Goal: Task Accomplishment & Management: Use online tool/utility

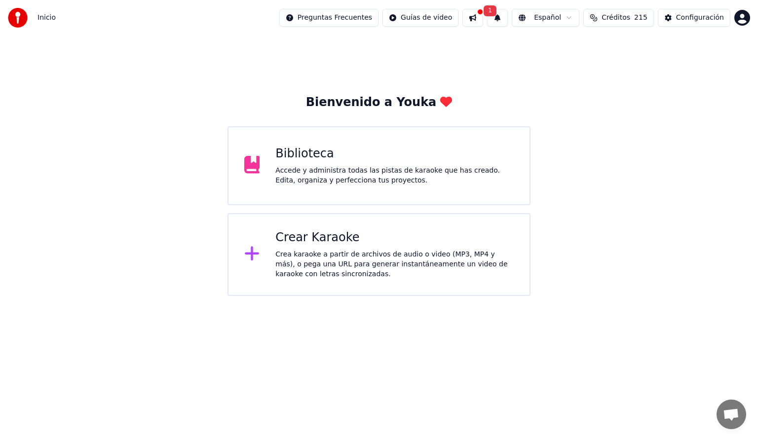
click at [310, 228] on div "Crear Karaoke Crea karaoke a partir de archivos de audio o video (MP3, MP4 y má…" at bounding box center [379, 254] width 303 height 83
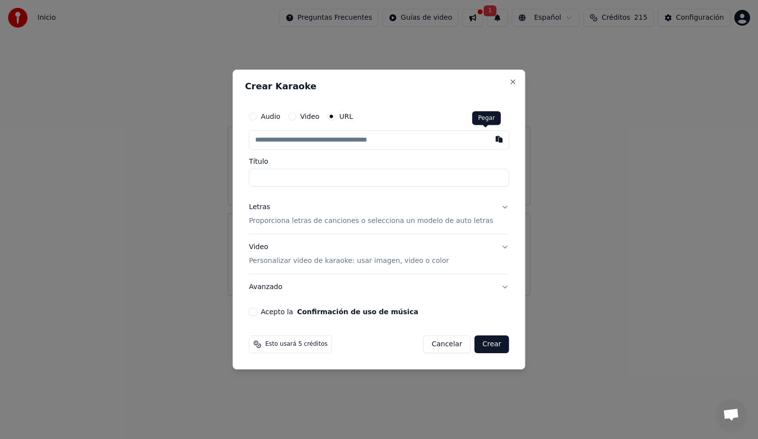
click at [490, 137] on button "button" at bounding box center [500, 139] width 20 height 18
type input "**********"
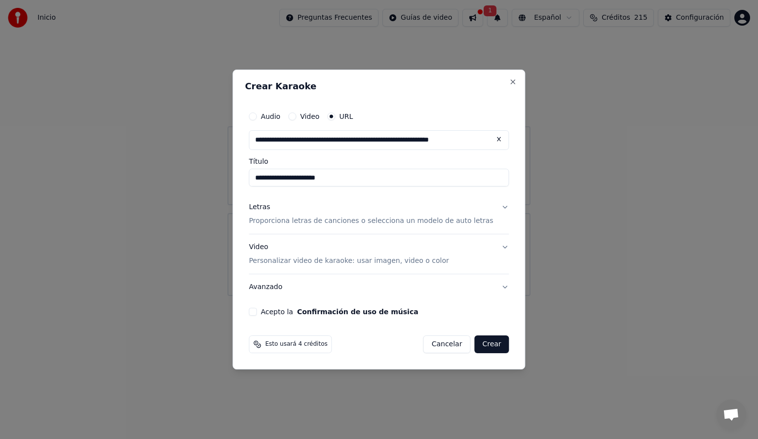
type input "**********"
click at [492, 206] on button "Letras Proporciona letras de canciones o selecciona un modelo de auto letras" at bounding box center [379, 213] width 260 height 39
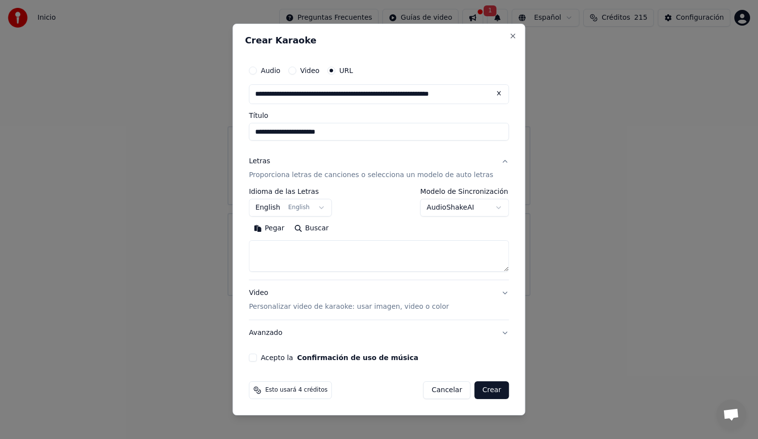
click at [327, 206] on body "**********" at bounding box center [379, 148] width 758 height 296
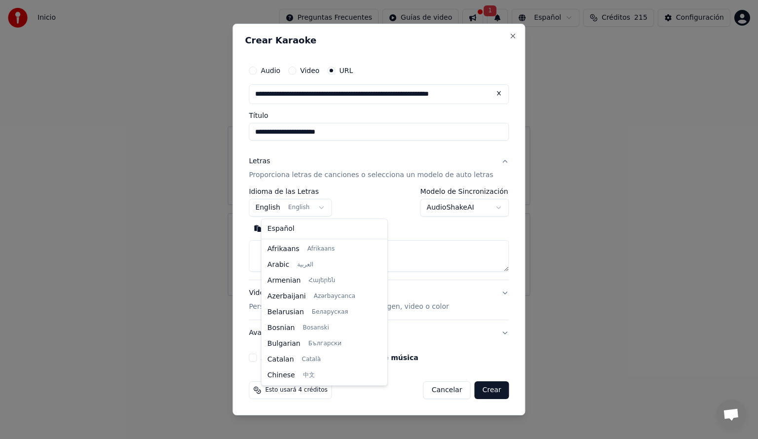
scroll to position [79, 0]
select select "**"
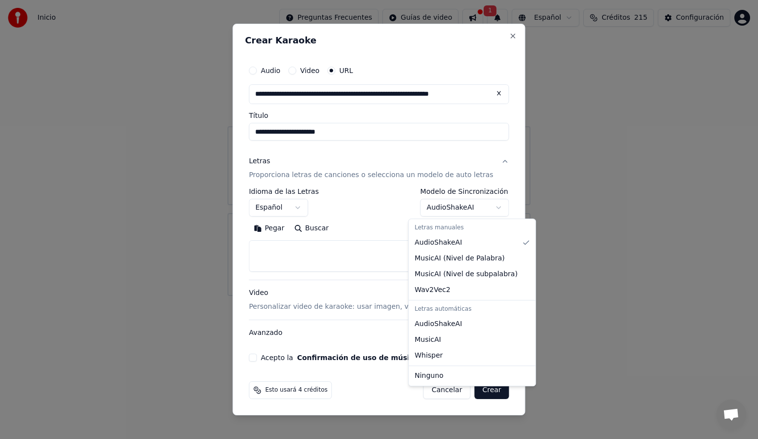
click at [486, 207] on body "**********" at bounding box center [379, 148] width 758 height 296
select select "**********"
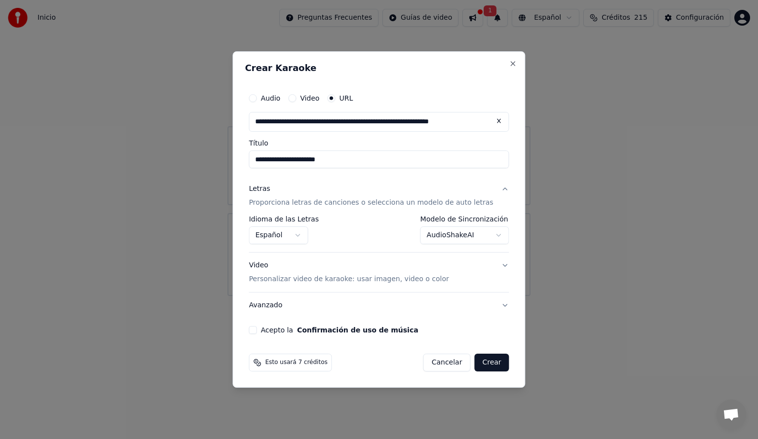
click at [257, 329] on button "Acepto la Confirmación de uso de música" at bounding box center [253, 330] width 8 height 8
click at [478, 363] on button "Crear" at bounding box center [491, 363] width 35 height 18
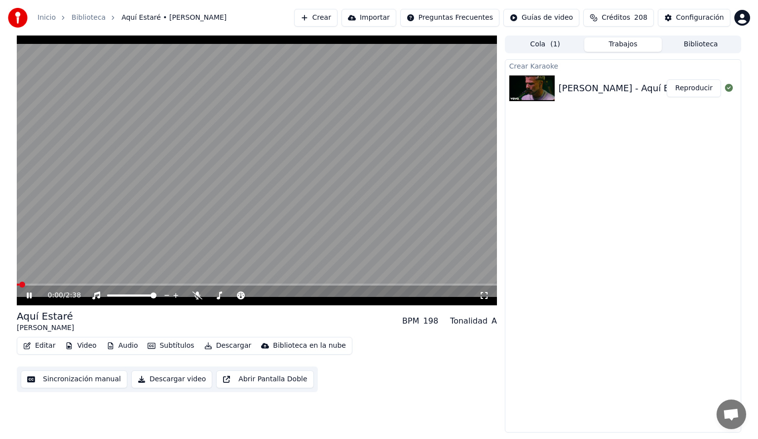
click at [689, 85] on button "Reproducir" at bounding box center [694, 88] width 54 height 18
click at [83, 286] on div "0:01 / 2:38" at bounding box center [257, 296] width 480 height 20
click at [83, 284] on span at bounding box center [257, 285] width 480 height 2
click at [28, 294] on icon at bounding box center [29, 296] width 5 height 6
click at [328, 19] on button "Crear" at bounding box center [315, 18] width 43 height 18
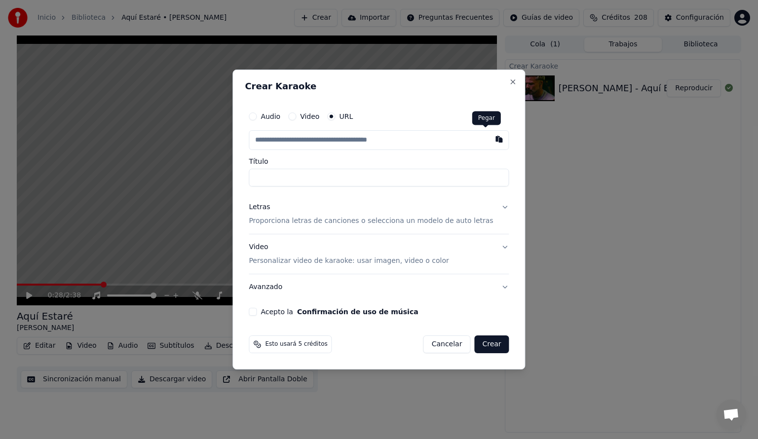
click at [490, 138] on button "button" at bounding box center [500, 139] width 20 height 18
type input "**********"
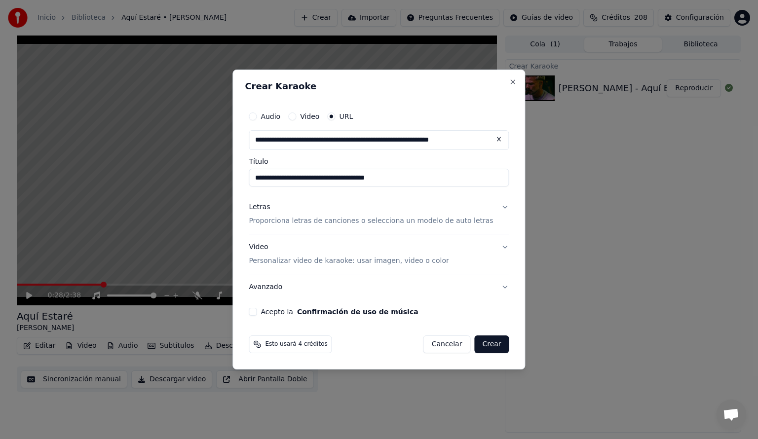
type input "**********"
click at [274, 223] on p "Proporciona letras de canciones o selecciona un modelo de auto letras" at bounding box center [371, 221] width 244 height 10
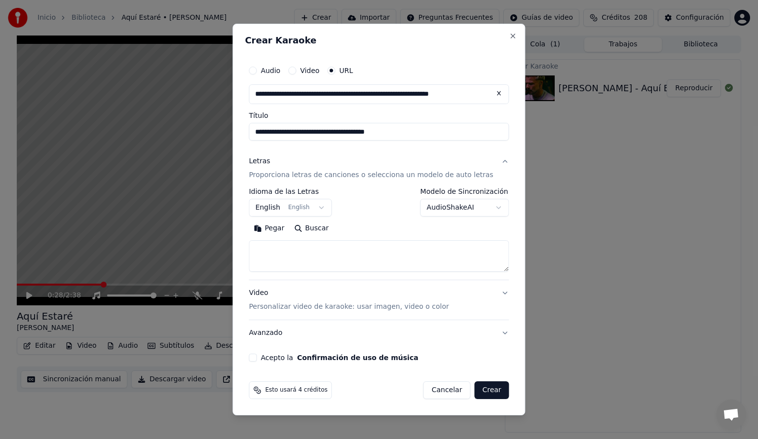
click at [326, 206] on body "**********" at bounding box center [379, 219] width 758 height 439
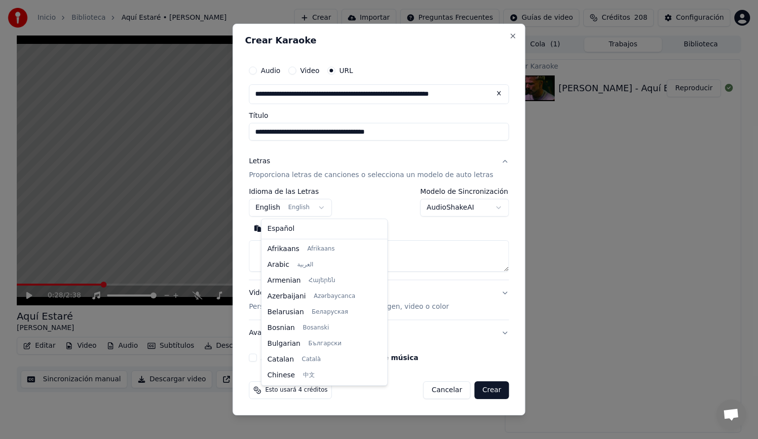
scroll to position [79, 0]
select select "**"
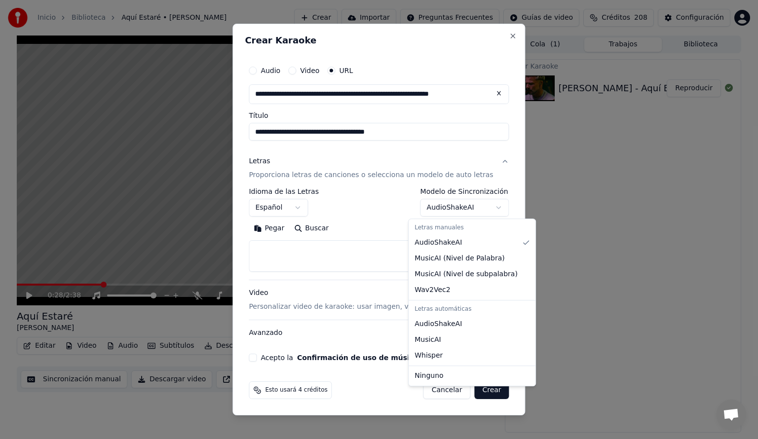
click at [486, 206] on body "**********" at bounding box center [379, 219] width 758 height 439
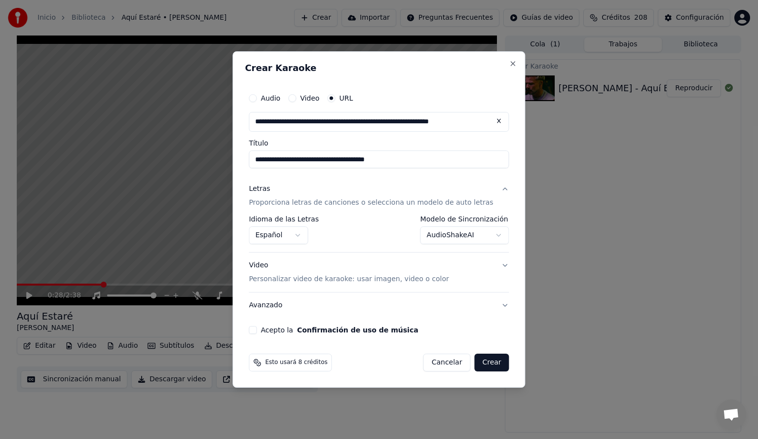
click at [257, 330] on button "Acepto la Confirmación de uso de música" at bounding box center [253, 330] width 8 height 8
click at [480, 364] on button "Crear" at bounding box center [491, 363] width 35 height 18
select select "**********"
select select
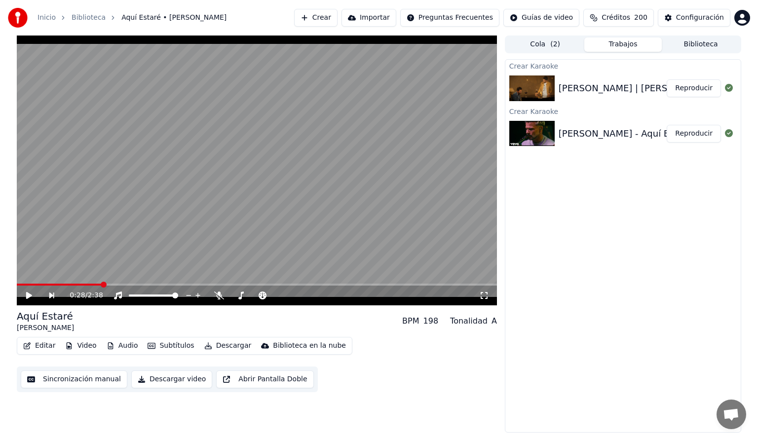
click at [325, 18] on button "Crear" at bounding box center [315, 18] width 43 height 18
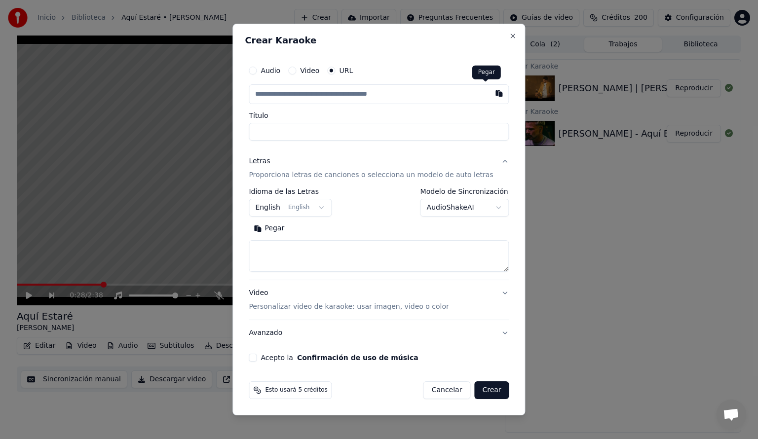
click at [490, 92] on button "button" at bounding box center [500, 93] width 20 height 18
type input "**********"
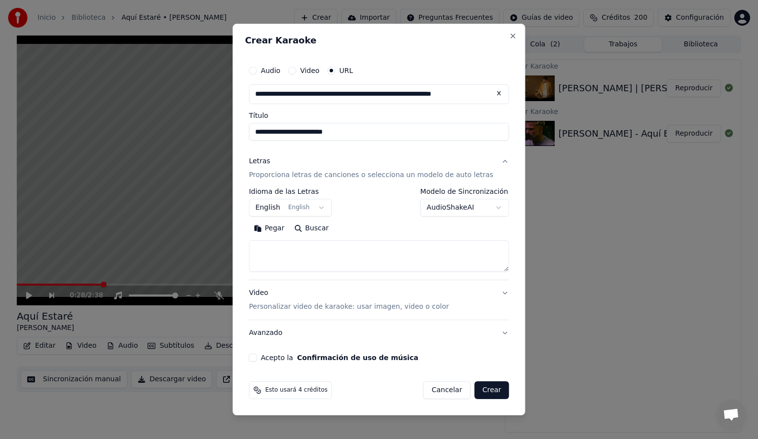
type input "**********"
click at [270, 158] on div "Letras" at bounding box center [259, 161] width 21 height 10
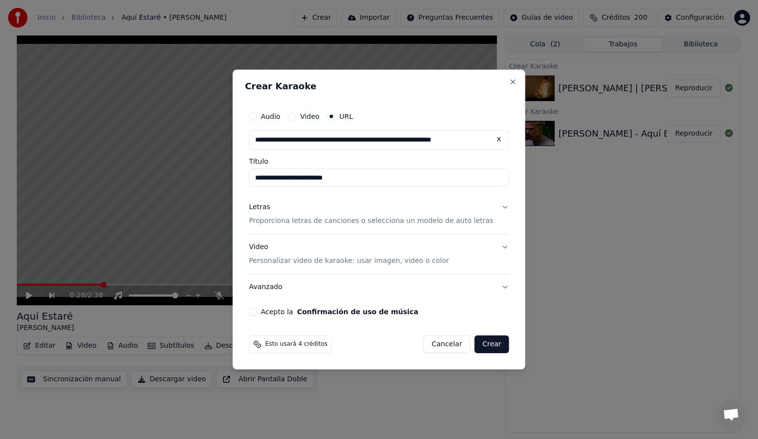
click at [270, 205] on div "Letras" at bounding box center [259, 207] width 21 height 10
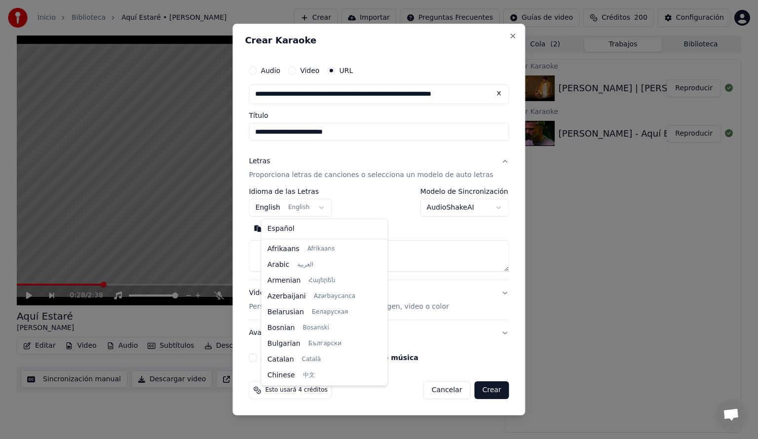
click at [329, 206] on body "**********" at bounding box center [379, 219] width 758 height 439
select select "**"
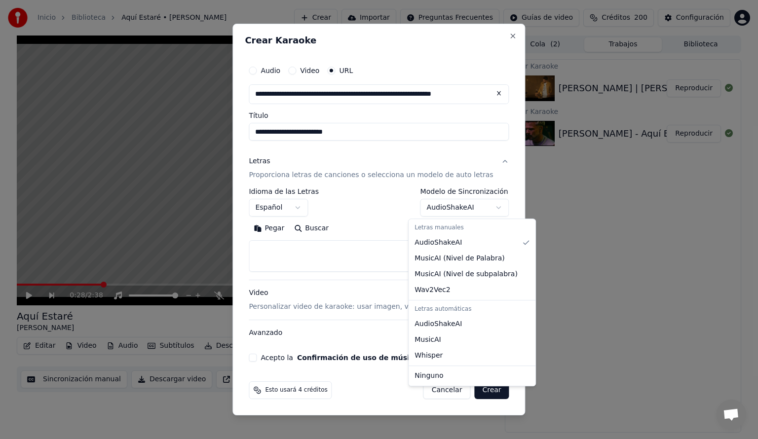
click at [487, 207] on body "**********" at bounding box center [379, 219] width 758 height 439
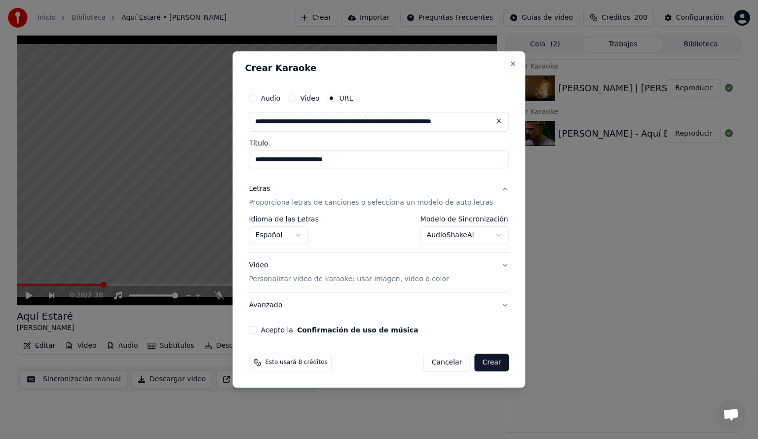
click at [257, 332] on button "Acepto la Confirmación de uso de música" at bounding box center [253, 330] width 8 height 8
click at [488, 364] on button "Crear" at bounding box center [491, 363] width 35 height 18
select select "**********"
select select
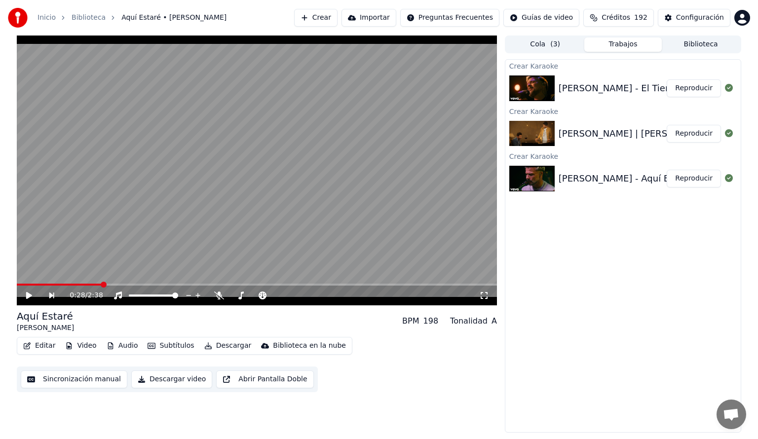
click at [308, 18] on button "Crear" at bounding box center [315, 18] width 43 height 18
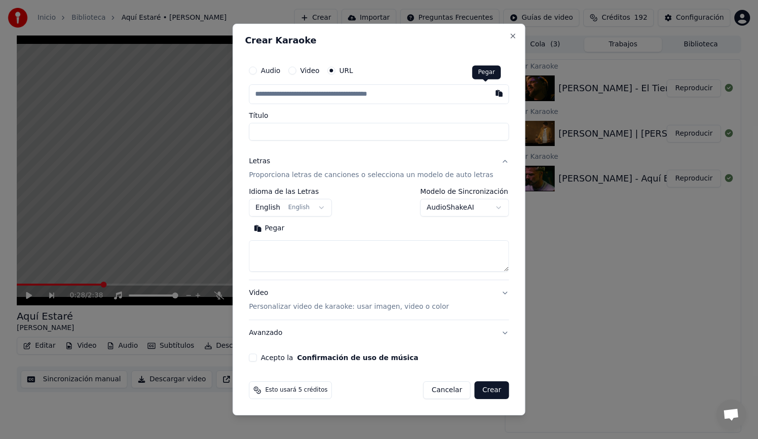
click at [490, 95] on button "button" at bounding box center [500, 93] width 20 height 18
type input "**********"
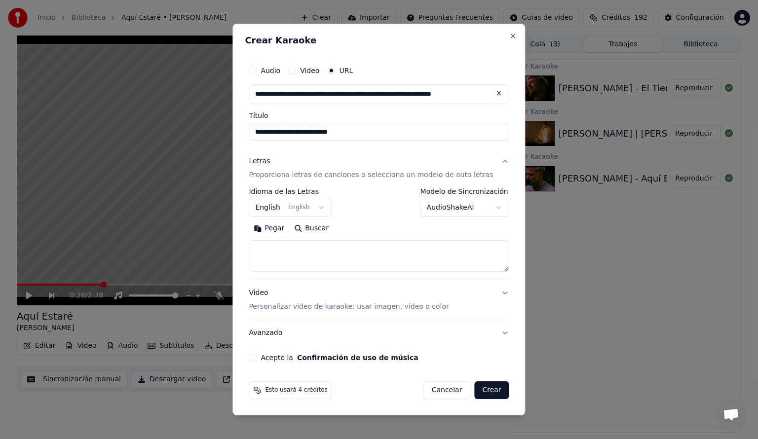
type input "**********"
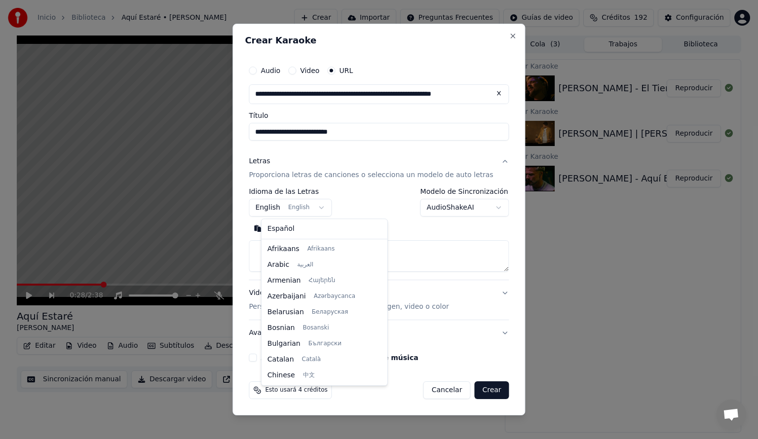
click at [326, 209] on body "**********" at bounding box center [379, 219] width 758 height 439
select select "**"
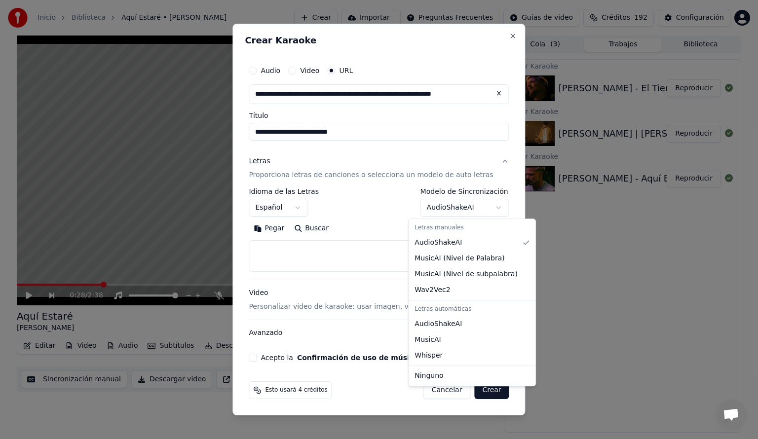
click at [488, 207] on body "**********" at bounding box center [379, 219] width 758 height 439
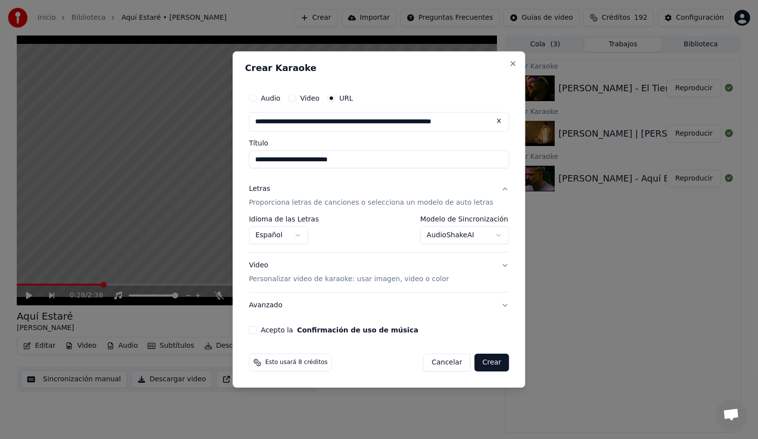
click at [257, 330] on button "Acepto la Confirmación de uso de música" at bounding box center [253, 330] width 8 height 8
click at [476, 367] on button "Crear" at bounding box center [491, 363] width 35 height 18
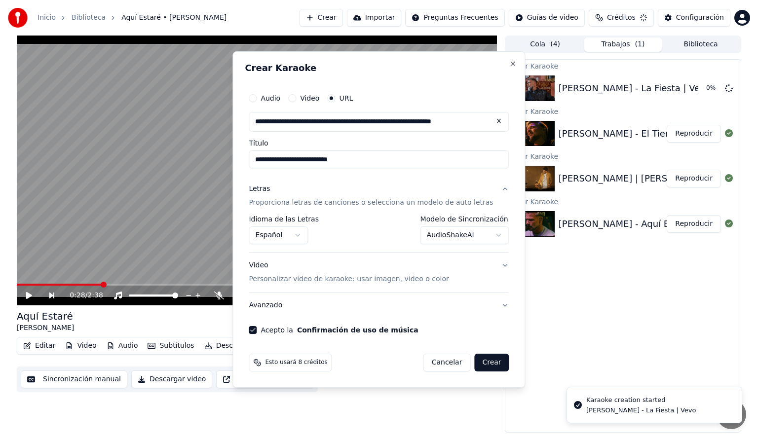
select select "**********"
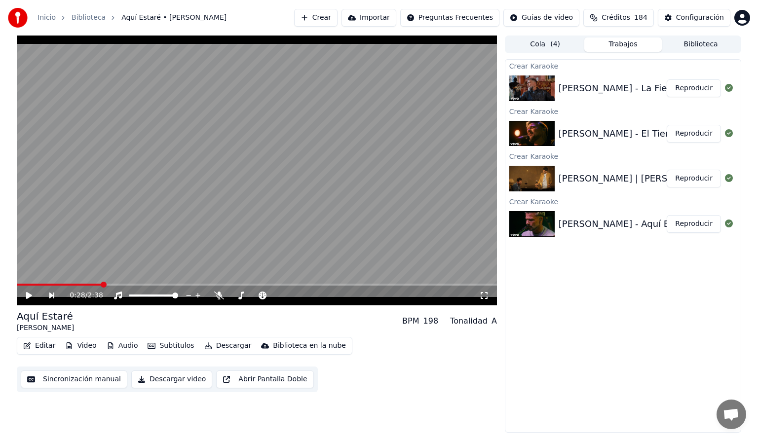
click at [701, 87] on button "Reproducir" at bounding box center [694, 88] width 54 height 18
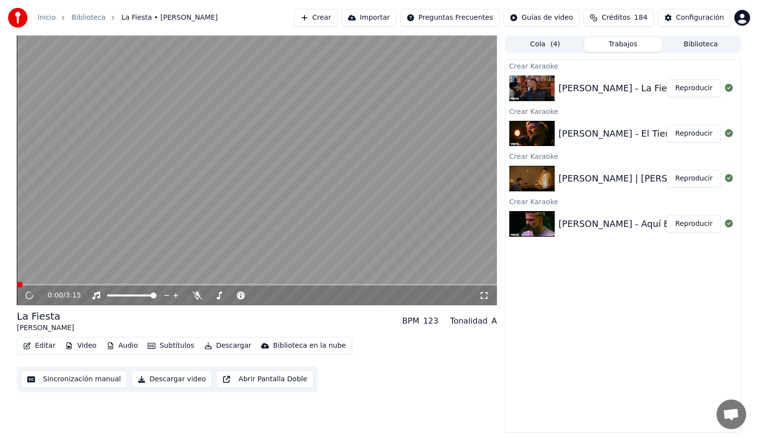
click at [122, 346] on button "Audio" at bounding box center [122, 346] width 39 height 14
click at [19, 284] on span at bounding box center [18, 285] width 2 height 2
click at [29, 298] on icon at bounding box center [29, 295] width 6 height 7
click at [246, 296] on span at bounding box center [238, 296] width 16 height 2
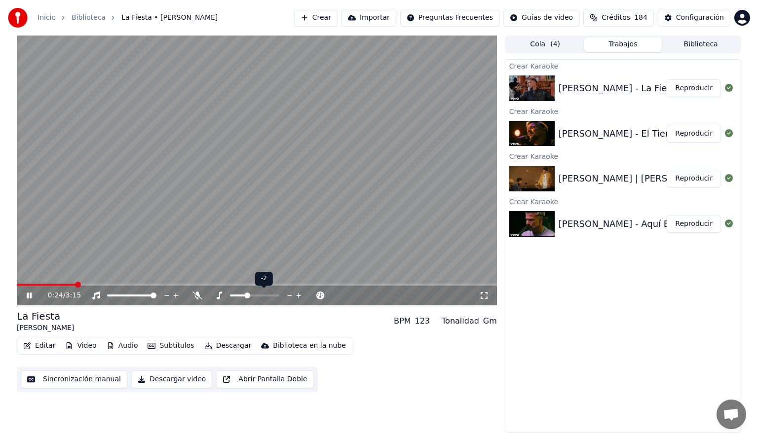
click at [244, 294] on span at bounding box center [247, 296] width 6 height 6
click at [242, 295] on span at bounding box center [236, 296] width 12 height 2
click at [28, 284] on span at bounding box center [23, 285] width 12 height 2
click at [22, 284] on span at bounding box center [19, 285] width 5 height 2
click at [300, 297] on icon at bounding box center [298, 296] width 9 height 10
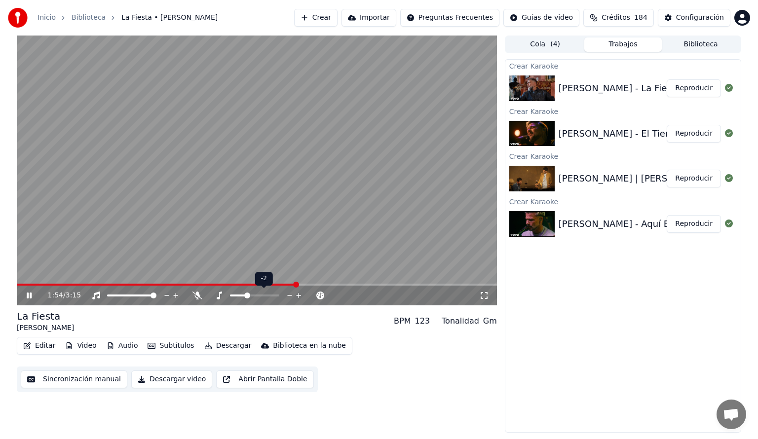
click at [300, 297] on icon at bounding box center [298, 296] width 9 height 10
click at [300, 298] on icon at bounding box center [298, 296] width 9 height 10
click at [24, 284] on span at bounding box center [20, 285] width 7 height 2
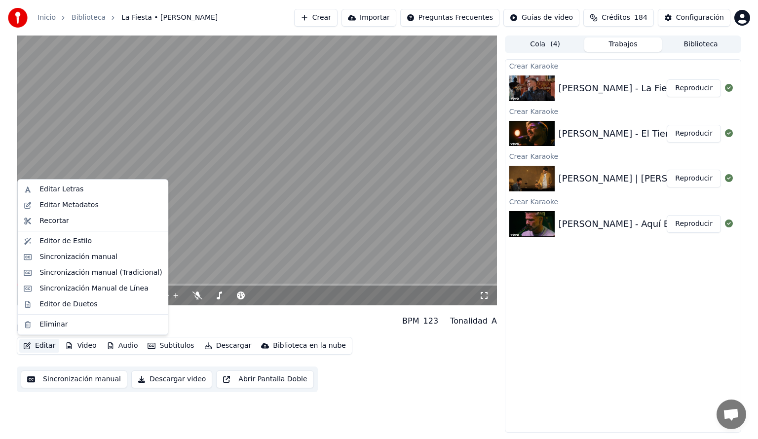
click at [50, 349] on button "Editar" at bounding box center [39, 346] width 40 height 14
click at [57, 188] on div "Editar Letras" at bounding box center [61, 190] width 44 height 10
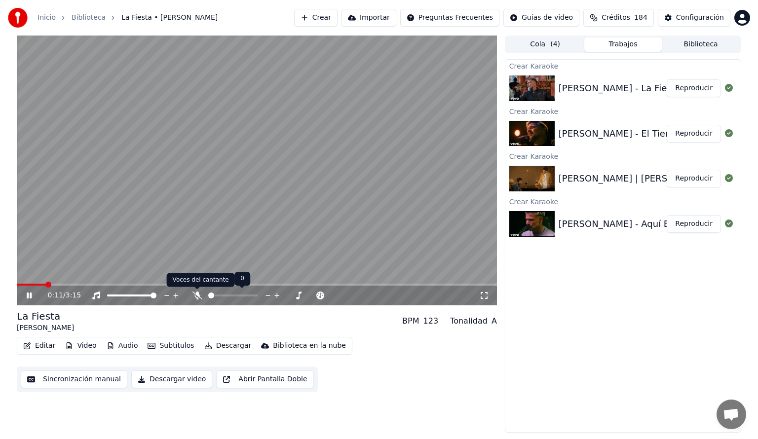
click at [193, 296] on icon at bounding box center [197, 296] width 10 height 8
click at [29, 284] on span at bounding box center [23, 285] width 12 height 2
click at [19, 284] on span at bounding box center [18, 285] width 2 height 2
click at [42, 352] on button "Editar" at bounding box center [39, 346] width 40 height 14
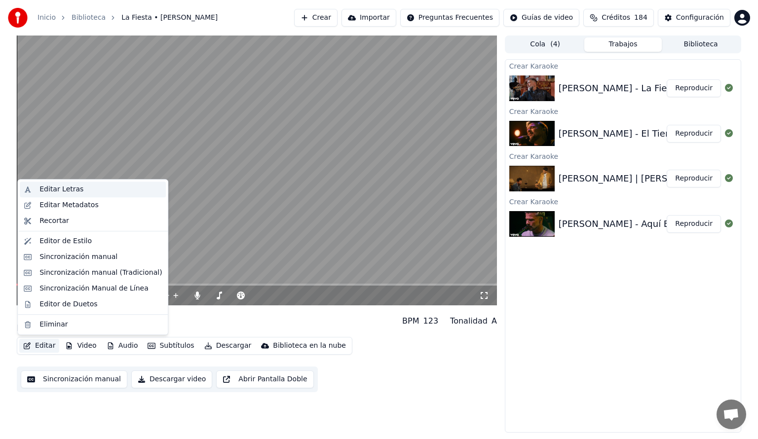
click at [50, 186] on div "Editar Letras" at bounding box center [61, 190] width 44 height 10
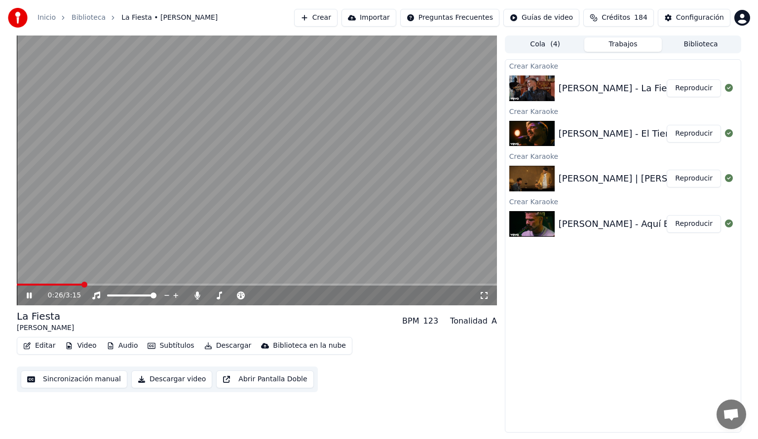
click at [25, 292] on icon at bounding box center [36, 296] width 23 height 8
click at [39, 285] on span at bounding box center [50, 285] width 66 height 2
click at [40, 348] on button "Editar" at bounding box center [39, 346] width 40 height 14
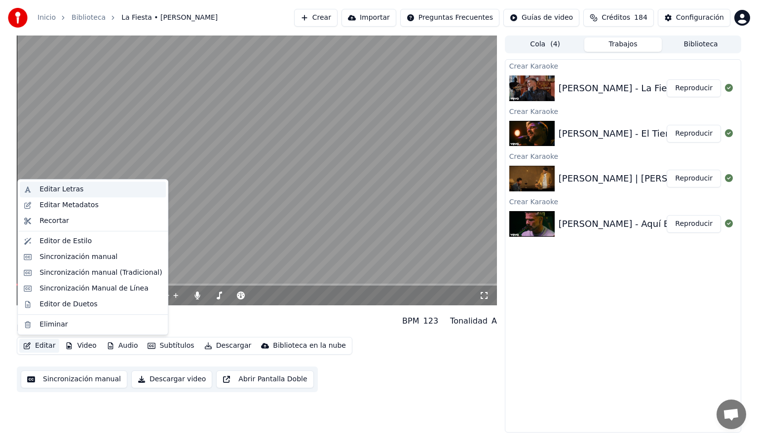
click at [67, 190] on div "Editar Letras" at bounding box center [61, 190] width 44 height 10
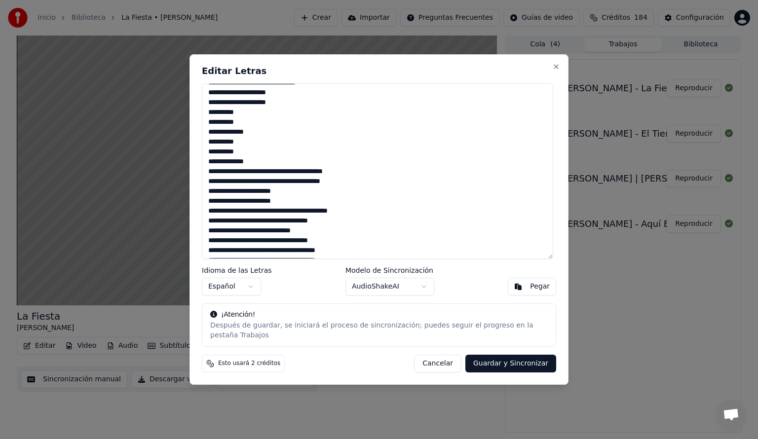
scroll to position [158, 0]
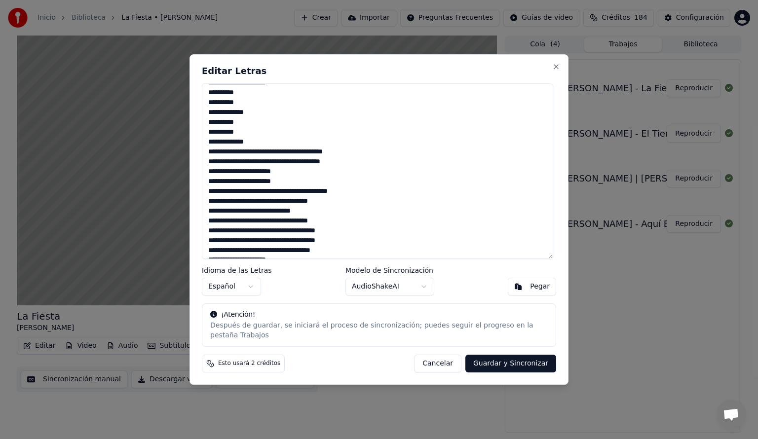
click at [209, 186] on textarea at bounding box center [377, 171] width 351 height 176
click at [320, 216] on textarea at bounding box center [377, 171] width 351 height 176
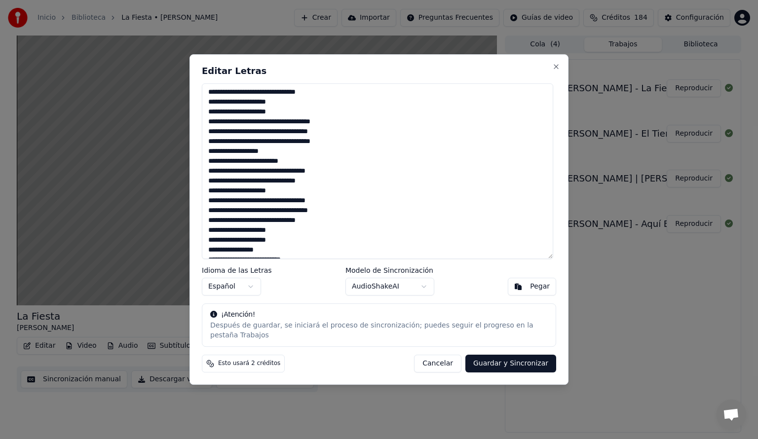
scroll to position [366, 0]
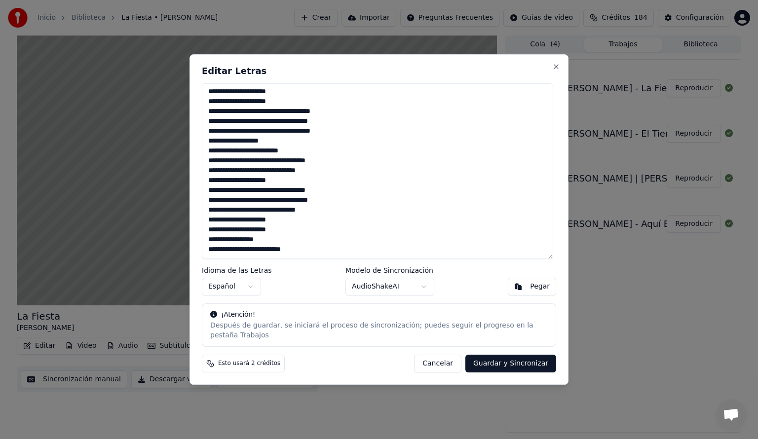
drag, startPoint x: 306, startPoint y: 256, endPoint x: 172, endPoint y: 259, distance: 134.3
click at [172, 259] on body "Inicio Biblioteca La Fiesta • [PERSON_NAME] Crear Importar Preguntas Frecuentes…" at bounding box center [379, 219] width 758 height 439
click at [326, 248] on textarea at bounding box center [377, 171] width 351 height 176
drag, startPoint x: 306, startPoint y: 255, endPoint x: 203, endPoint y: 256, distance: 103.1
click at [203, 256] on textarea at bounding box center [377, 171] width 351 height 176
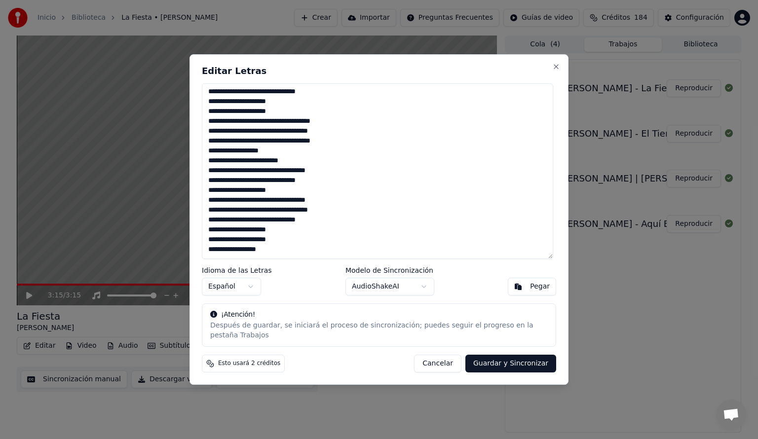
click at [517, 360] on button "Guardar y Sincronizar" at bounding box center [510, 364] width 91 height 18
type textarea "**********"
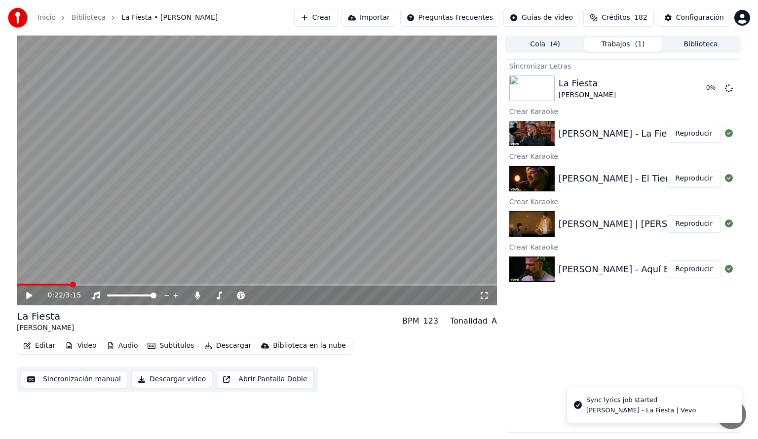
click at [70, 284] on span at bounding box center [44, 285] width 54 height 2
click at [28, 296] on icon at bounding box center [29, 295] width 6 height 7
click at [188, 284] on span at bounding box center [257, 285] width 480 height 2
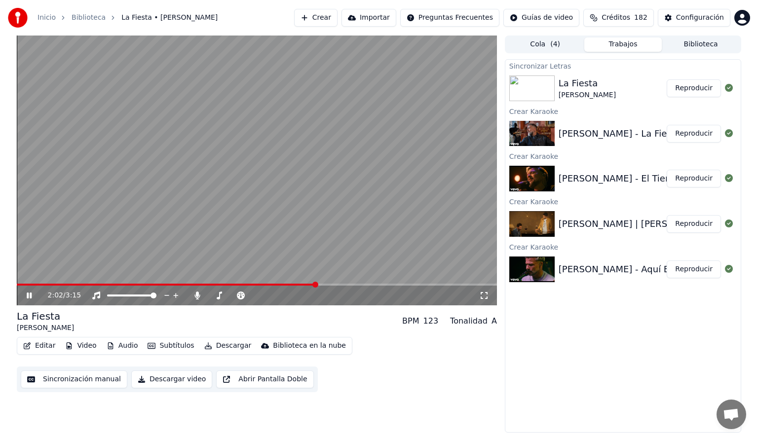
click at [29, 298] on icon at bounding box center [36, 296] width 23 height 8
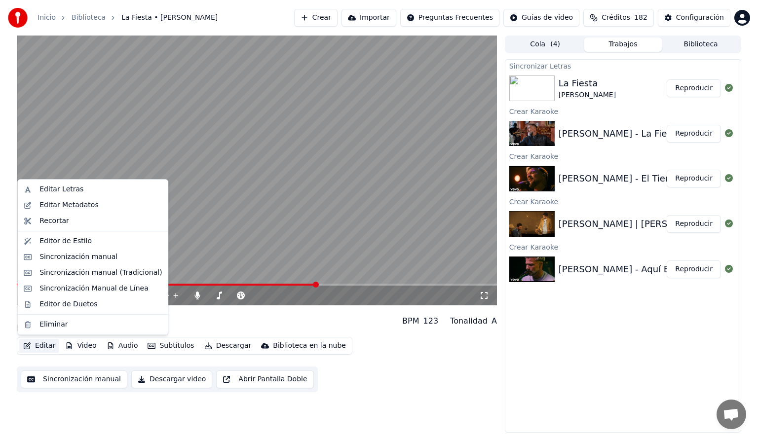
click at [49, 349] on button "Editar" at bounding box center [39, 346] width 40 height 14
click at [71, 186] on div "Editar Letras" at bounding box center [61, 190] width 44 height 10
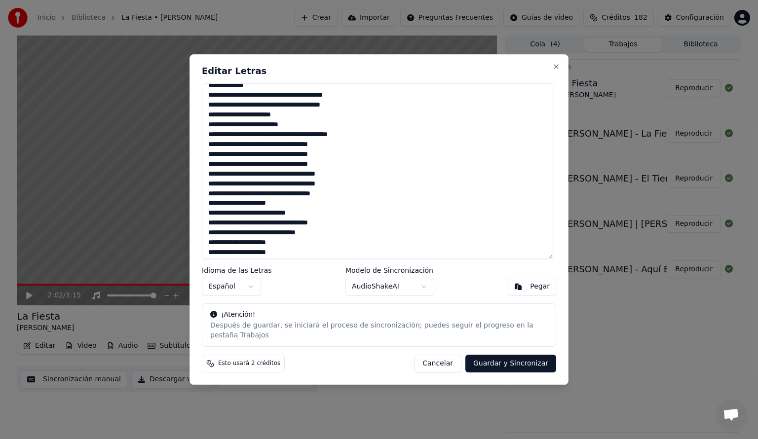
scroll to position [217, 0]
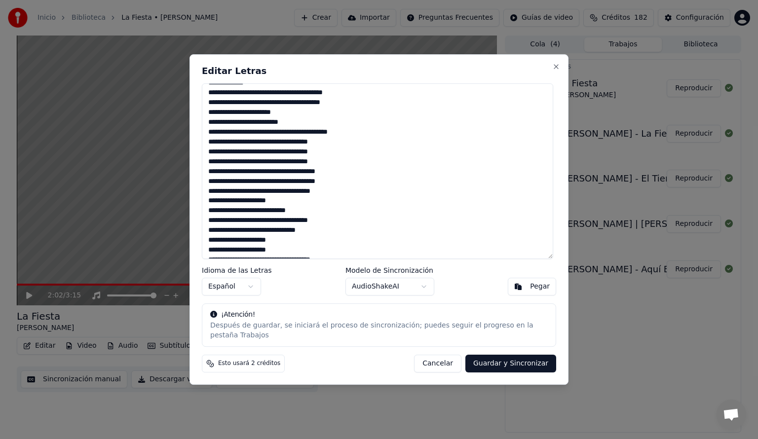
click at [285, 207] on textarea at bounding box center [377, 171] width 351 height 176
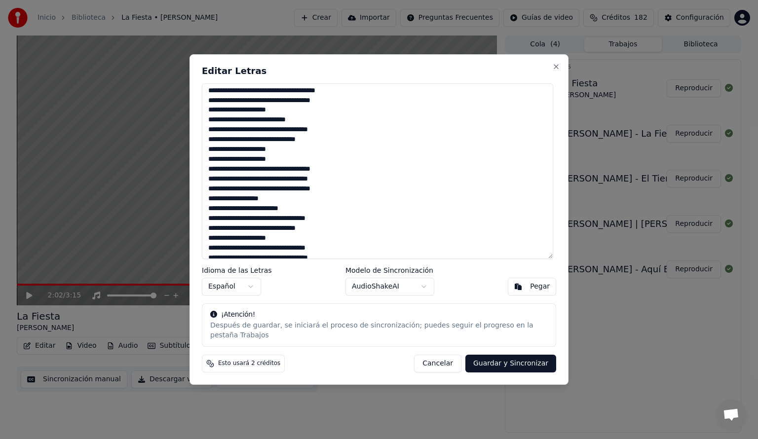
scroll to position [336, 0]
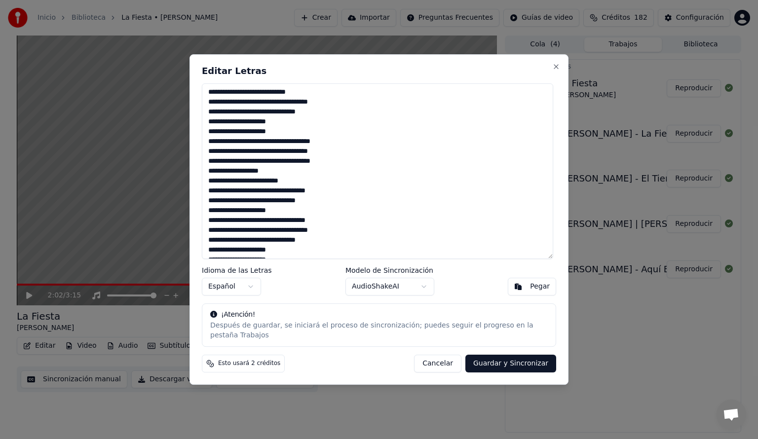
click at [512, 358] on button "Guardar y Sincronizar" at bounding box center [510, 364] width 91 height 18
type textarea "**********"
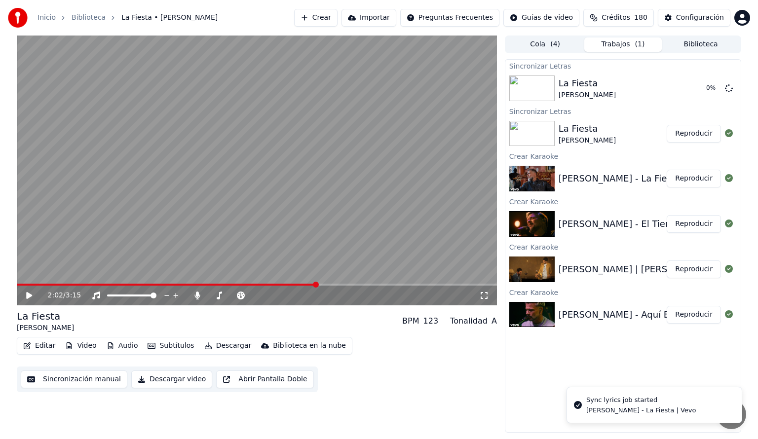
click at [26, 297] on icon at bounding box center [36, 296] width 23 height 8
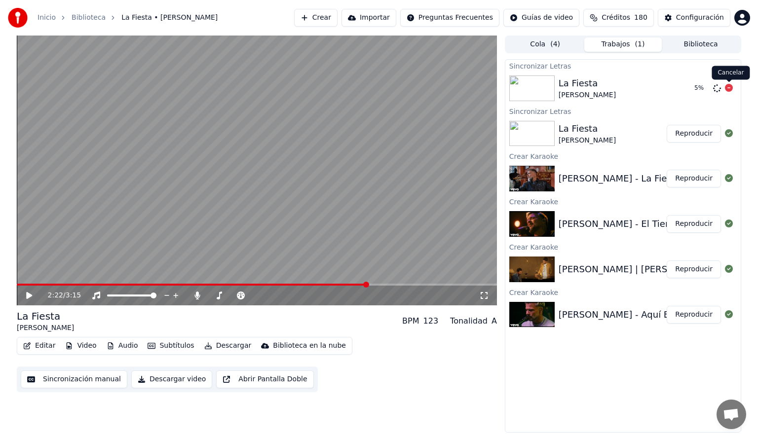
click at [729, 87] on icon at bounding box center [729, 88] width 8 height 8
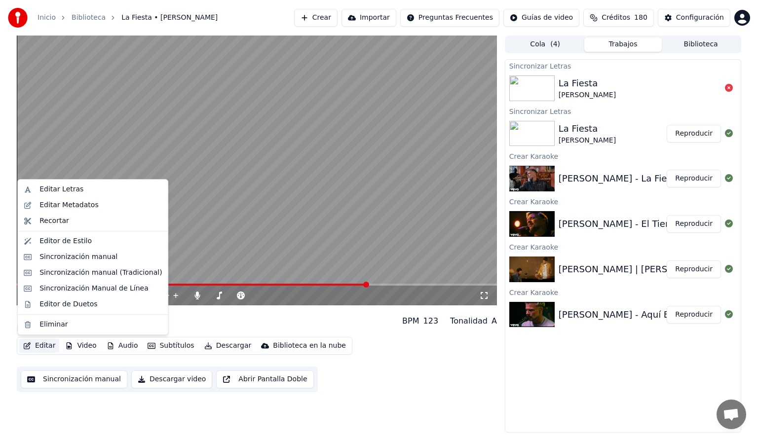
click at [41, 345] on button "Editar" at bounding box center [39, 346] width 40 height 14
click at [61, 186] on div "Editar Letras" at bounding box center [61, 190] width 44 height 10
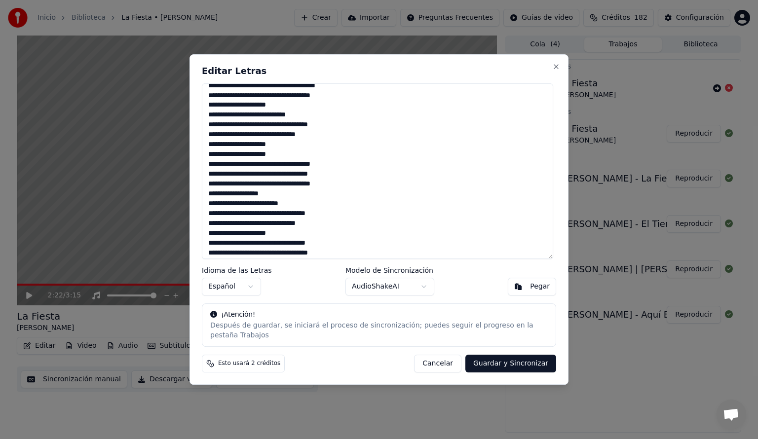
scroll to position [310, 0]
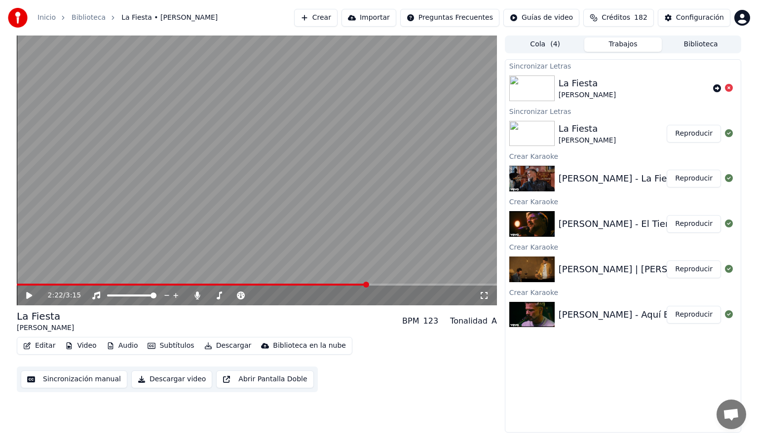
click at [716, 87] on icon at bounding box center [717, 88] width 8 height 8
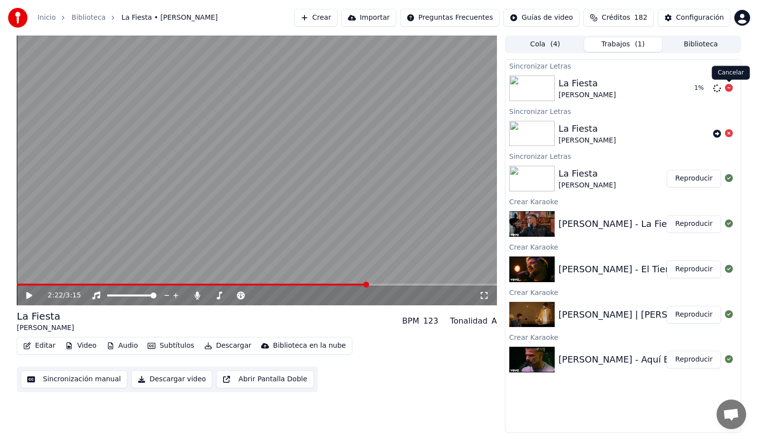
click at [730, 87] on icon at bounding box center [729, 88] width 8 height 8
click at [318, 284] on span at bounding box center [168, 285] width 302 height 2
click at [28, 297] on icon at bounding box center [29, 295] width 6 height 7
click at [370, 285] on span at bounding box center [193, 285] width 353 height 2
click at [367, 284] on span at bounding box center [192, 285] width 351 height 2
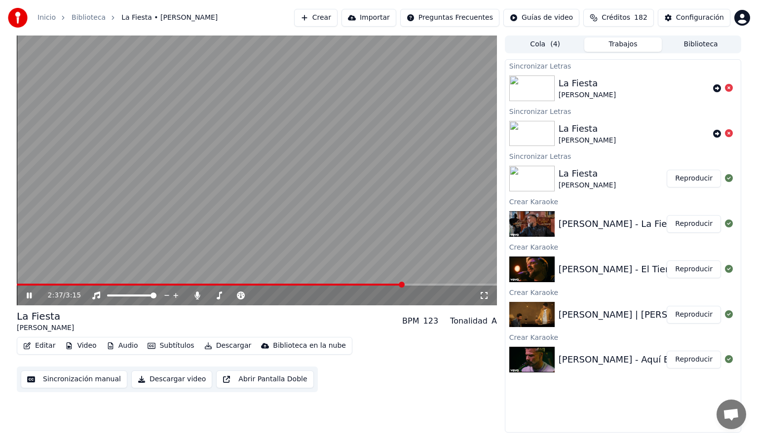
click at [366, 284] on span at bounding box center [210, 285] width 387 height 2
click at [363, 285] on span at bounding box center [190, 285] width 346 height 2
click at [282, 285] on span at bounding box center [149, 285] width 265 height 2
click at [27, 294] on icon at bounding box center [29, 296] width 5 height 6
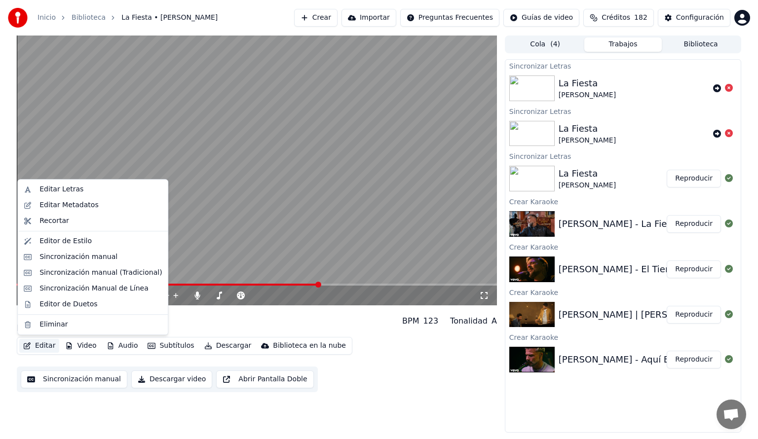
click at [43, 346] on button "Editar" at bounding box center [39, 346] width 40 height 14
click at [51, 189] on div "Editar Letras" at bounding box center [61, 190] width 44 height 10
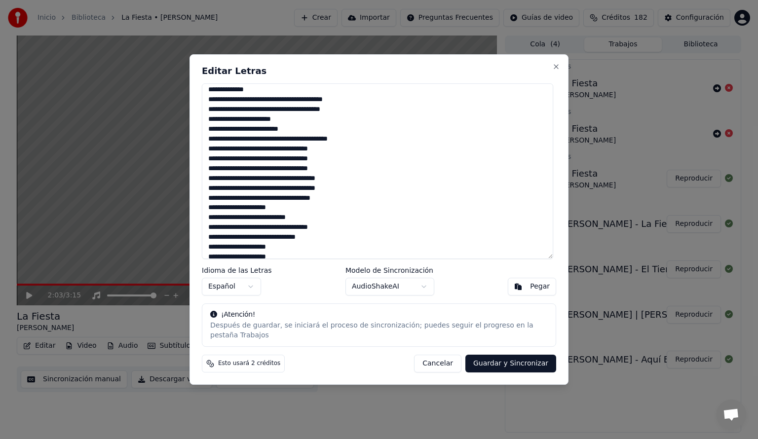
scroll to position [211, 0]
click at [523, 359] on button "Guardar y Sincronizar" at bounding box center [510, 364] width 91 height 18
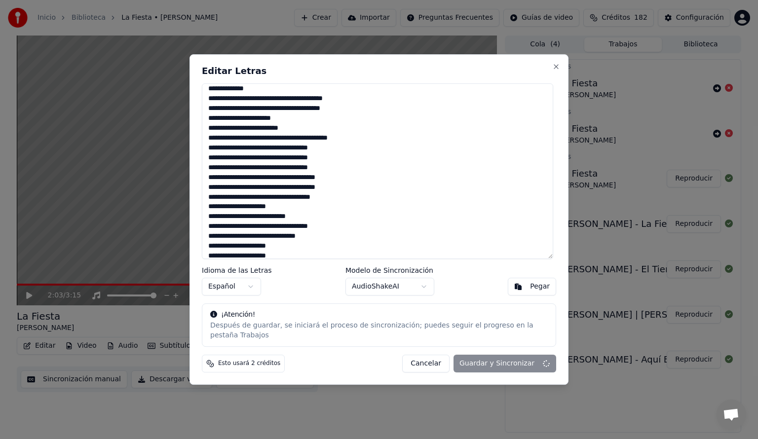
type textarea "**********"
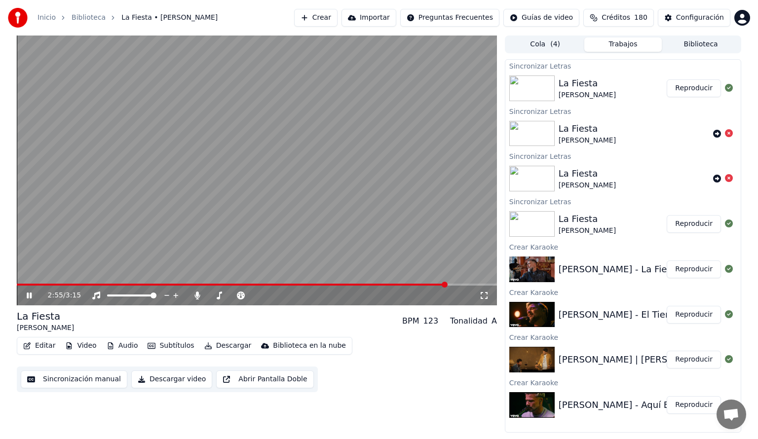
click at [27, 297] on icon at bounding box center [29, 296] width 5 height 6
click at [41, 345] on button "Editar" at bounding box center [39, 346] width 40 height 14
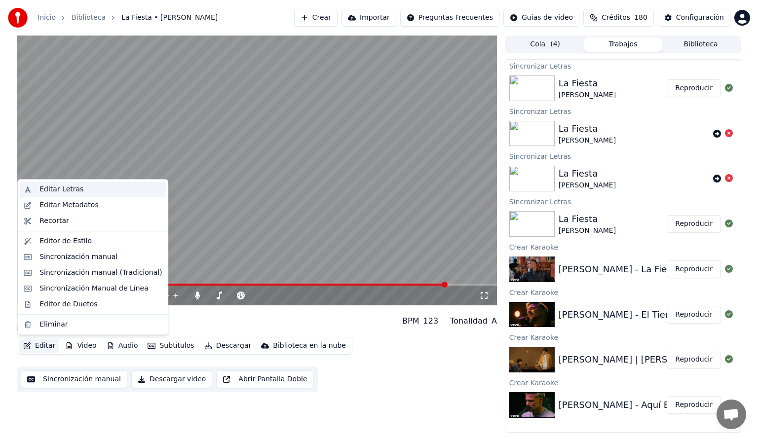
click at [67, 190] on div "Editar Letras" at bounding box center [61, 190] width 44 height 10
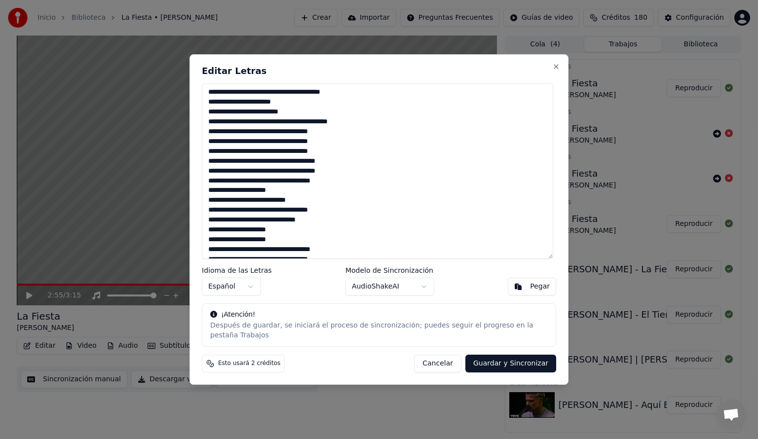
scroll to position [208, 0]
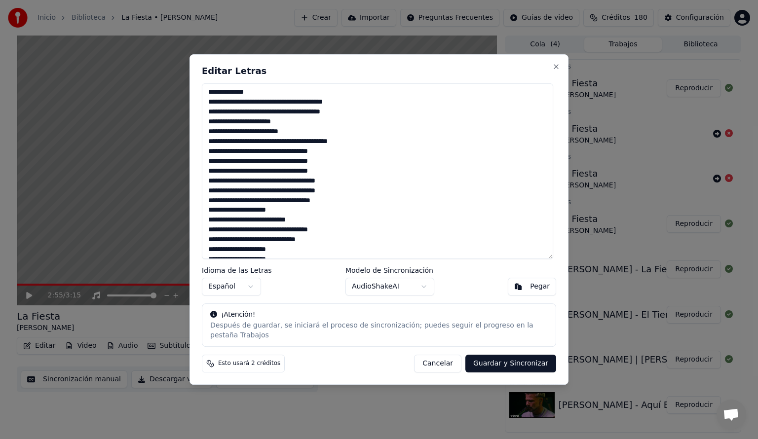
click at [445, 359] on button "Cancelar" at bounding box center [437, 364] width 47 height 18
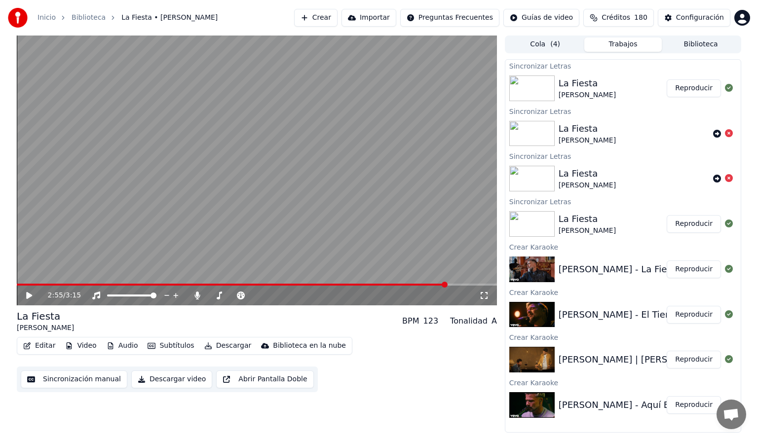
click at [101, 286] on span at bounding box center [232, 285] width 430 height 2
click at [28, 297] on icon at bounding box center [29, 295] width 6 height 7
click at [38, 346] on button "Editar" at bounding box center [39, 346] width 40 height 14
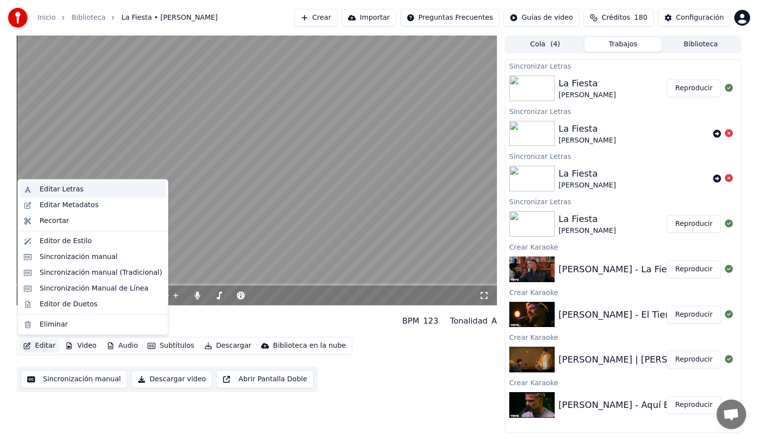
click at [43, 190] on div "Editar Letras" at bounding box center [61, 190] width 44 height 10
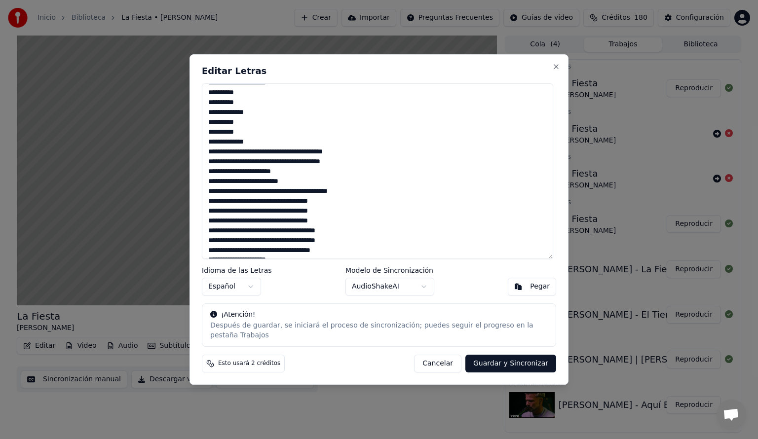
scroll to position [178, 0]
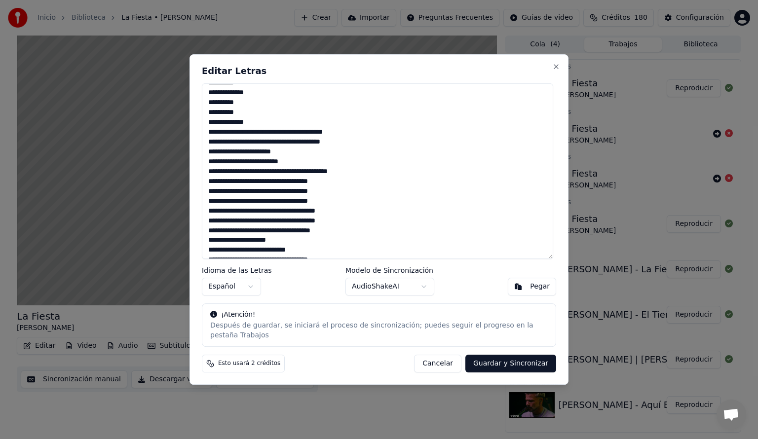
click at [232, 176] on textarea at bounding box center [377, 171] width 351 height 176
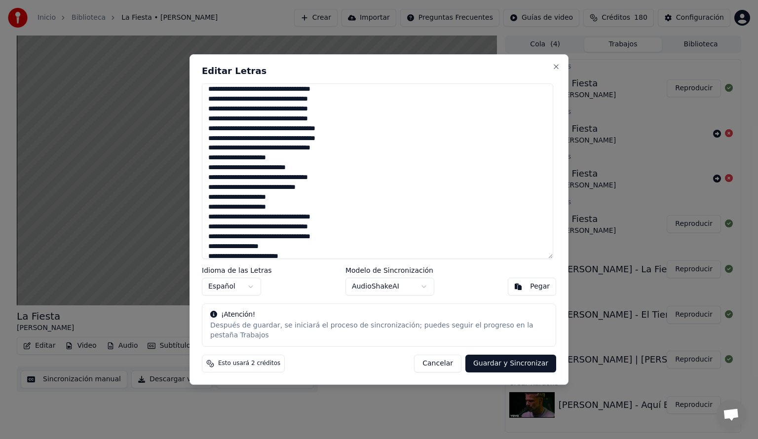
click at [318, 134] on textarea at bounding box center [377, 171] width 351 height 176
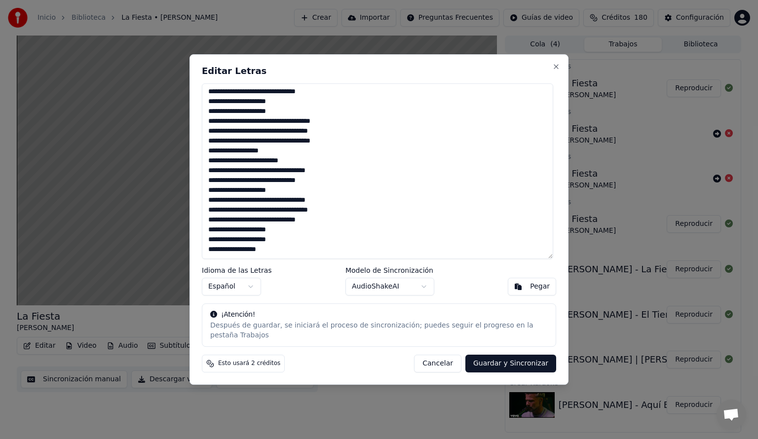
scroll to position [376, 0]
click at [524, 359] on button "Guardar y Sincronizar" at bounding box center [510, 364] width 91 height 18
type textarea "**********"
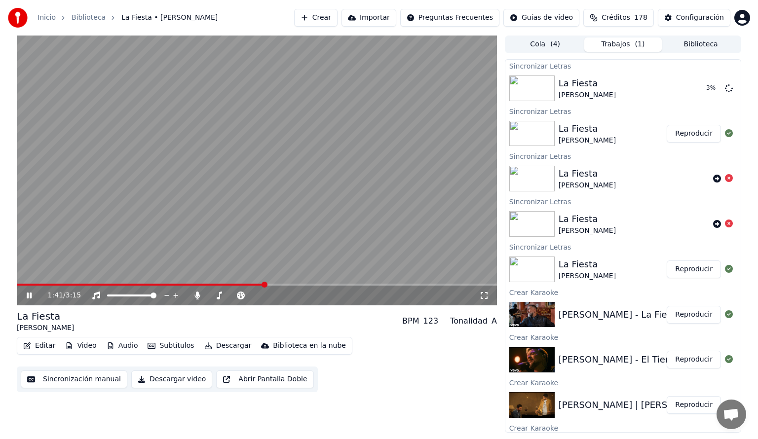
click at [265, 284] on span at bounding box center [141, 285] width 248 height 2
click at [27, 295] on icon at bounding box center [29, 296] width 5 height 6
click at [226, 346] on button "Descargar" at bounding box center [227, 346] width 55 height 14
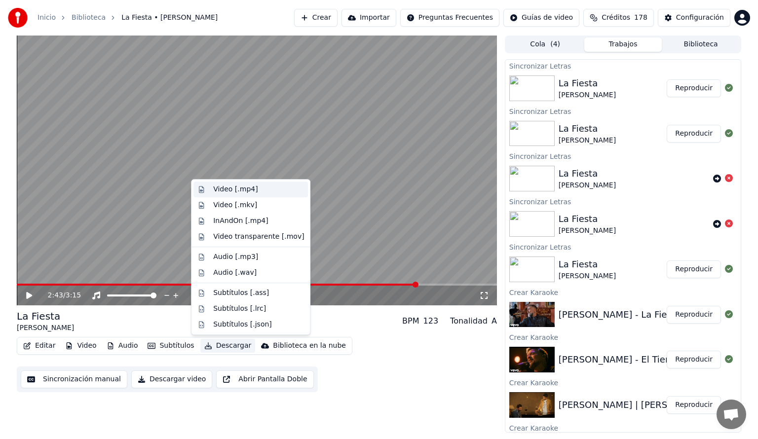
click at [225, 186] on div "Video [.mp4]" at bounding box center [235, 190] width 44 height 10
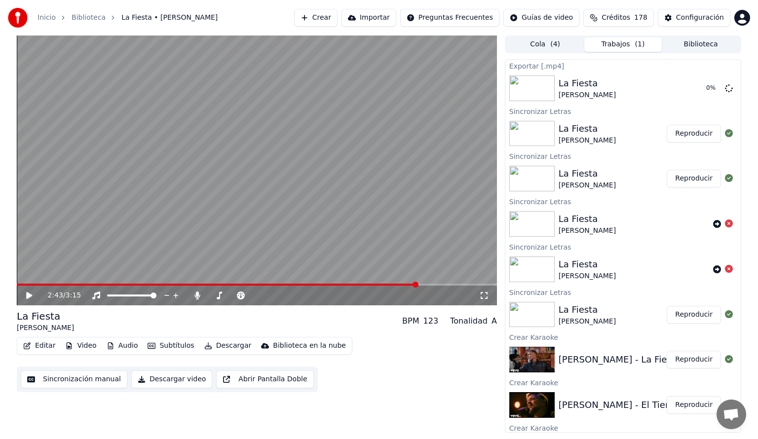
click at [696, 42] on button "Biblioteca" at bounding box center [701, 45] width 78 height 14
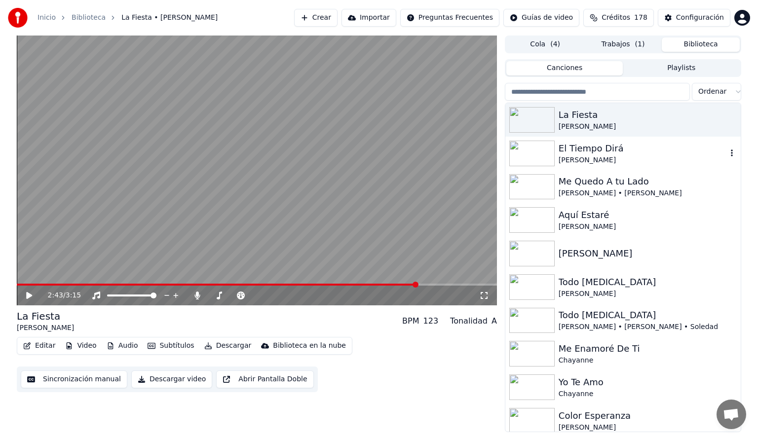
click at [535, 144] on img at bounding box center [531, 154] width 45 height 26
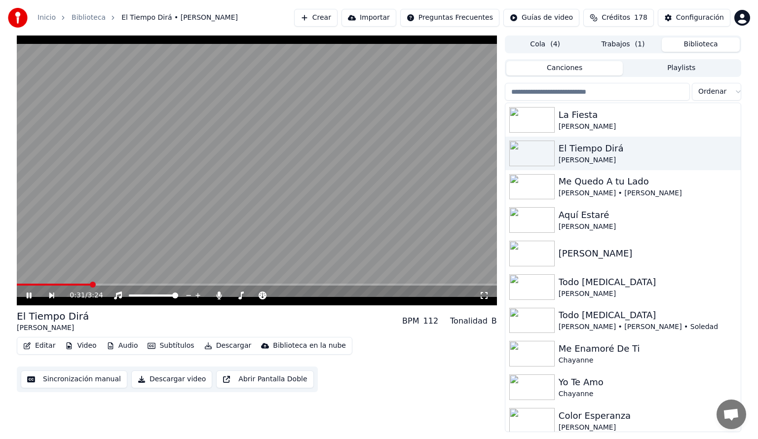
click at [28, 295] on icon at bounding box center [29, 296] width 5 height 6
click at [565, 118] on div "La Fiesta" at bounding box center [643, 115] width 168 height 14
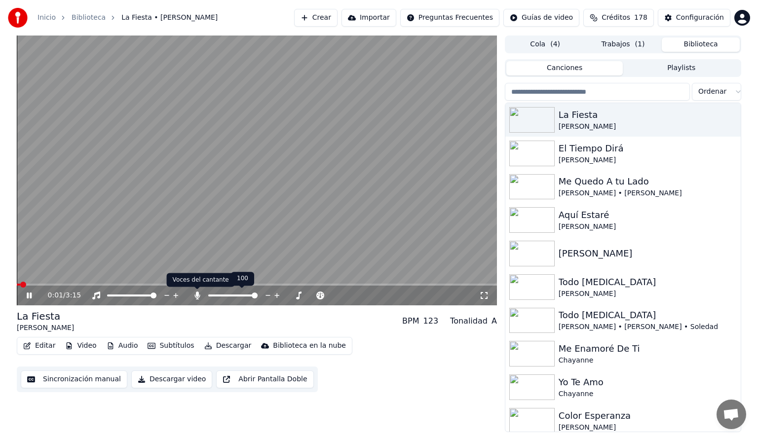
click at [196, 295] on icon at bounding box center [196, 296] width 5 height 8
click at [642, 43] on span "( 1 )" at bounding box center [640, 44] width 10 height 10
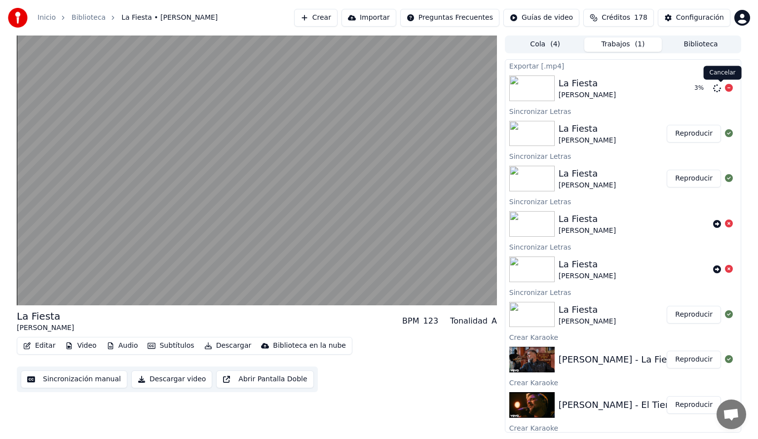
click at [725, 88] on icon at bounding box center [729, 88] width 8 height 8
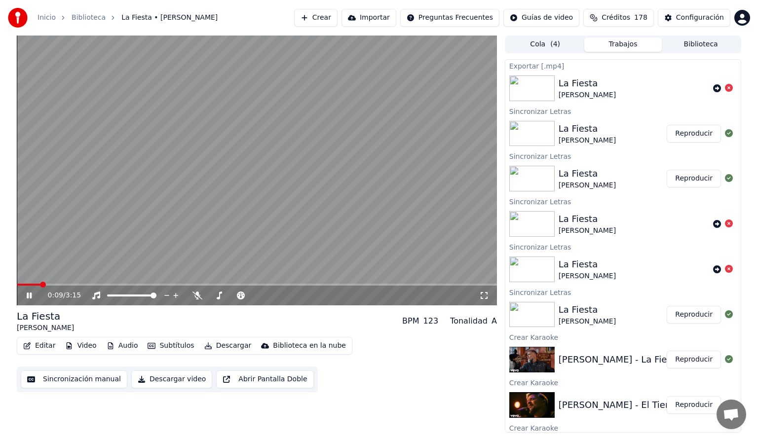
click at [235, 346] on button "Descargar" at bounding box center [227, 346] width 55 height 14
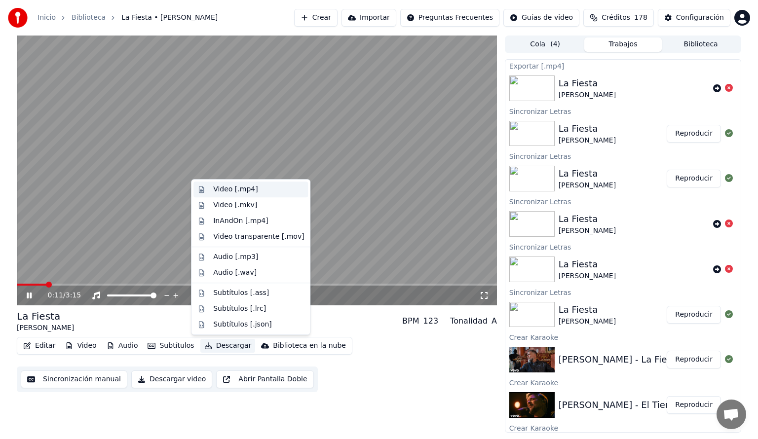
click at [234, 189] on div "Video [.mp4]" at bounding box center [235, 190] width 44 height 10
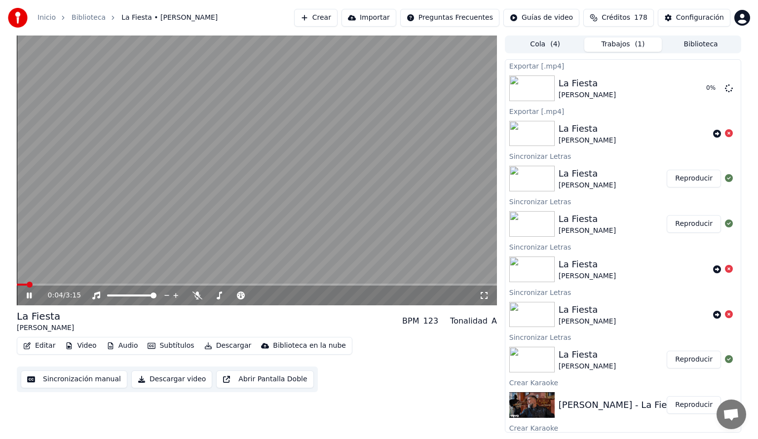
click at [26, 284] on span at bounding box center [22, 285] width 10 height 2
click at [19, 284] on span at bounding box center [18, 285] width 2 height 2
click at [17, 285] on span at bounding box center [20, 285] width 6 height 6
click at [17, 288] on span at bounding box center [20, 285] width 6 height 6
click at [684, 45] on button "Biblioteca" at bounding box center [701, 45] width 78 height 14
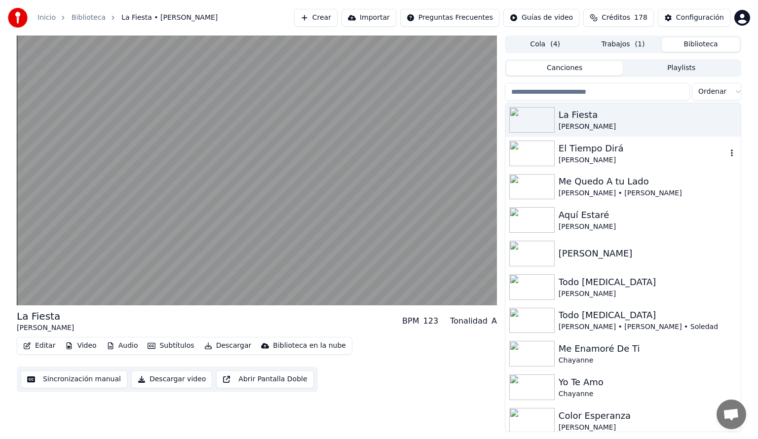
click at [531, 150] on img at bounding box center [531, 154] width 45 height 26
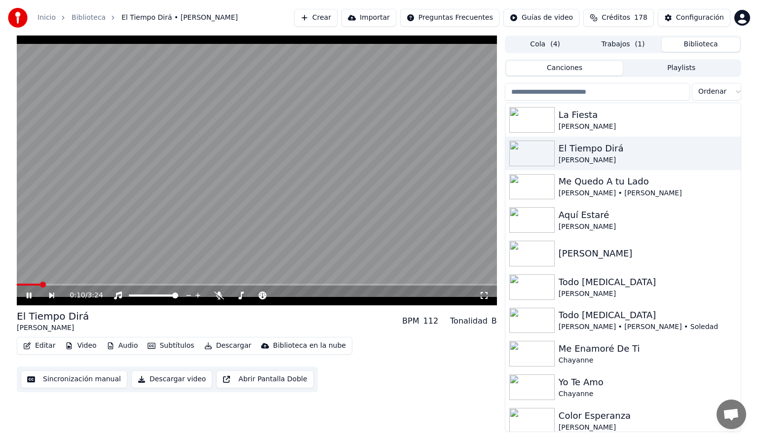
click at [39, 285] on span at bounding box center [257, 285] width 480 height 2
click at [561, 184] on div "Me Quedo A tu Lado" at bounding box center [643, 182] width 168 height 14
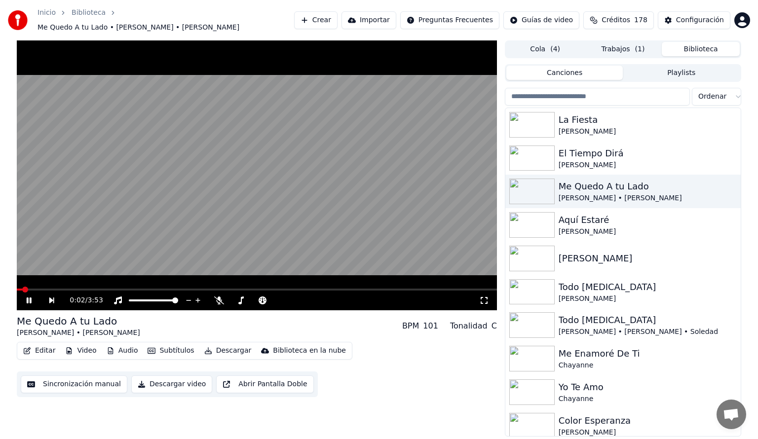
click at [53, 289] on span at bounding box center [257, 290] width 480 height 2
click at [118, 289] on span at bounding box center [257, 290] width 480 height 2
click at [155, 289] on span at bounding box center [257, 290] width 480 height 2
click at [530, 213] on img at bounding box center [531, 225] width 45 height 26
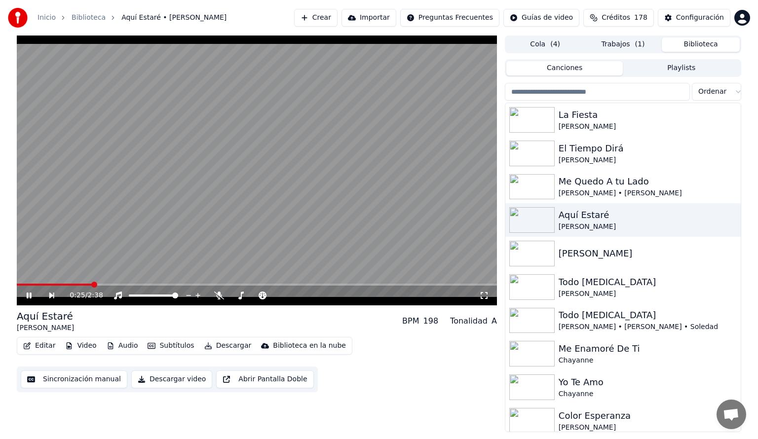
click at [92, 286] on span at bounding box center [257, 285] width 480 height 2
click at [166, 284] on span at bounding box center [257, 285] width 480 height 2
click at [156, 285] on span at bounding box center [86, 285] width 139 height 2
click at [28, 295] on icon at bounding box center [29, 296] width 5 height 6
click at [702, 47] on button "Biblioteca" at bounding box center [701, 45] width 78 height 14
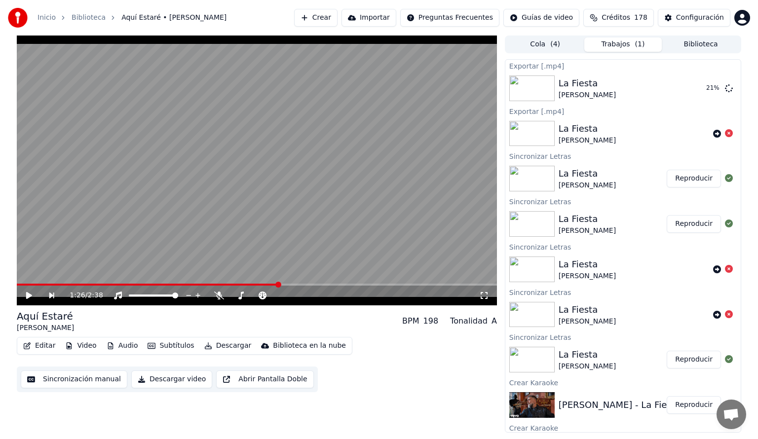
click at [619, 44] on button "Trabajos ( 1 )" at bounding box center [623, 45] width 78 height 14
